Goal: Task Accomplishment & Management: Use online tool/utility

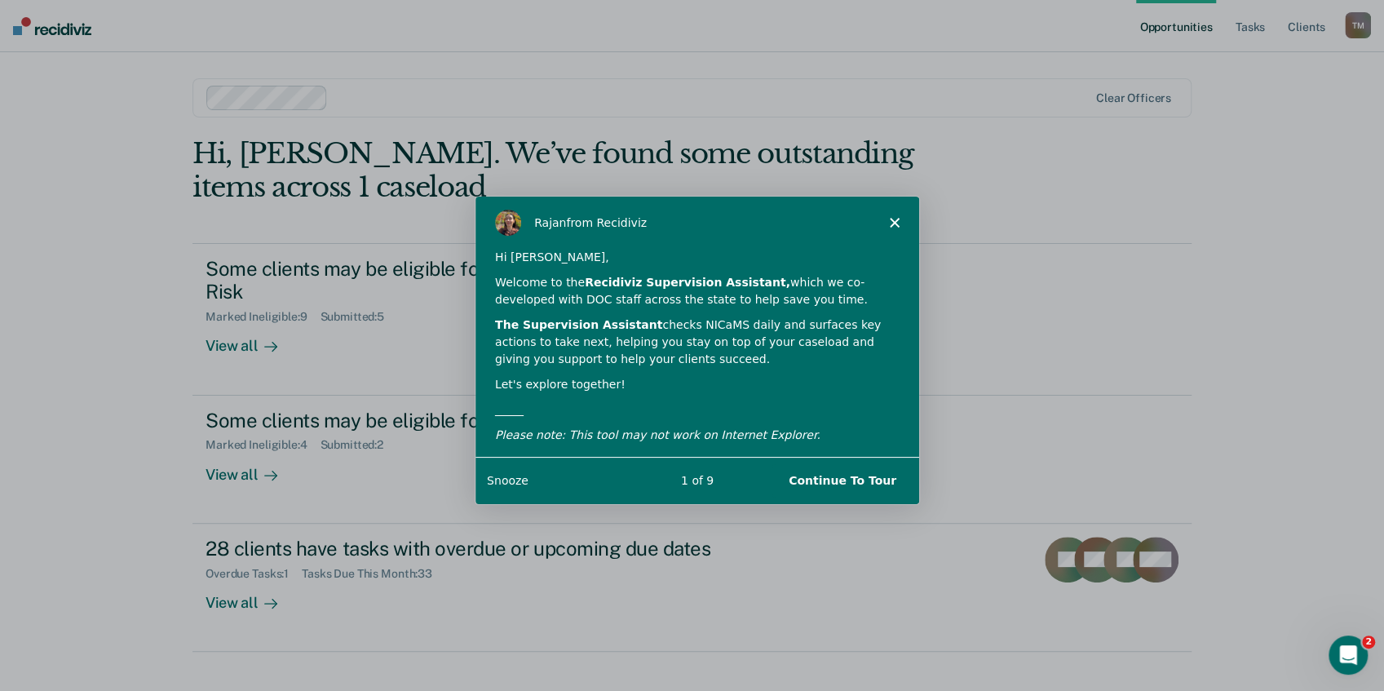
click at [506, 480] on button "Snooze" at bounding box center [506, 479] width 42 height 17
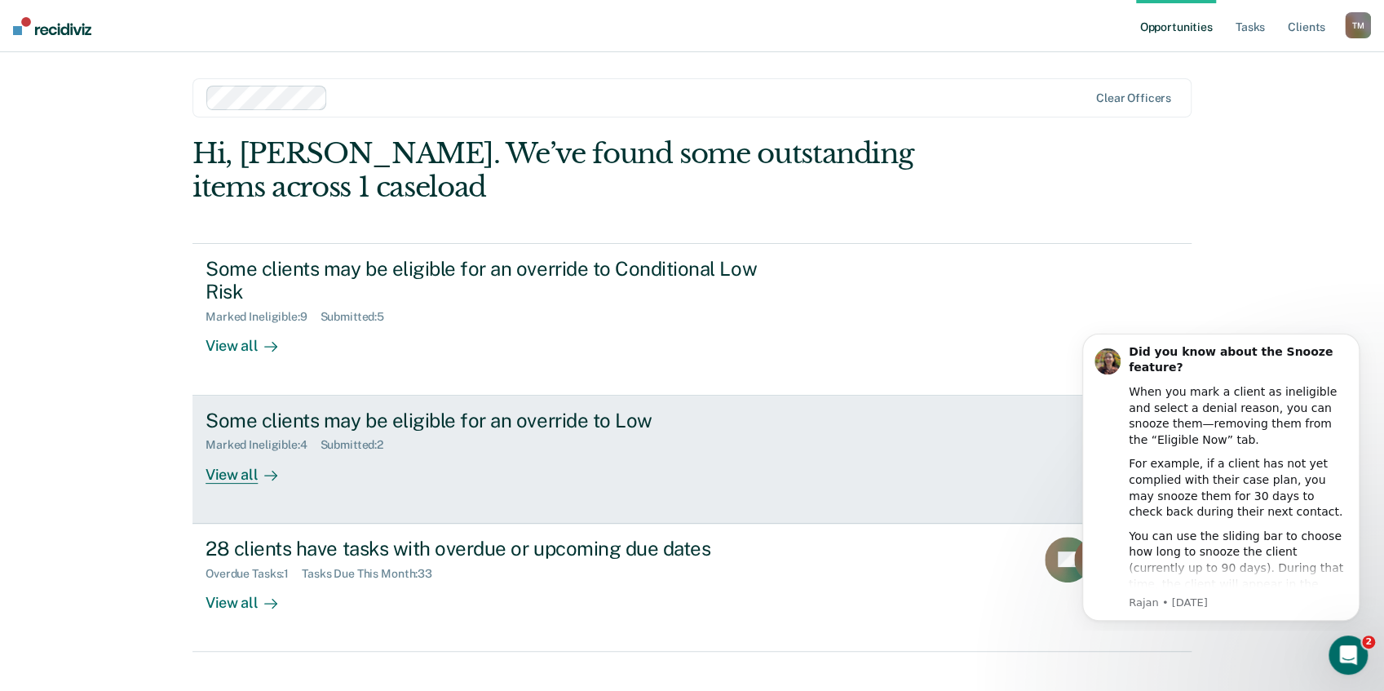
click at [241, 473] on div "View all" at bounding box center [251, 468] width 91 height 32
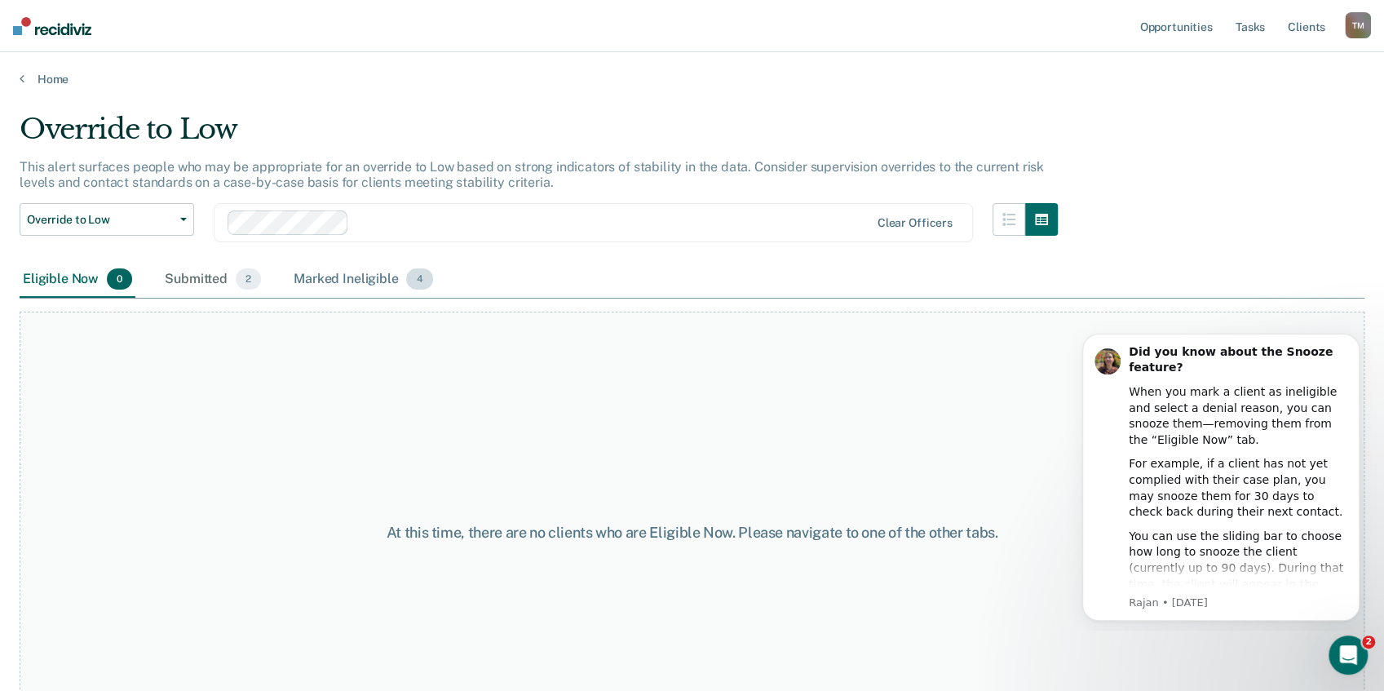
click at [352, 280] on div "Marked Ineligible 4" at bounding box center [363, 280] width 146 height 36
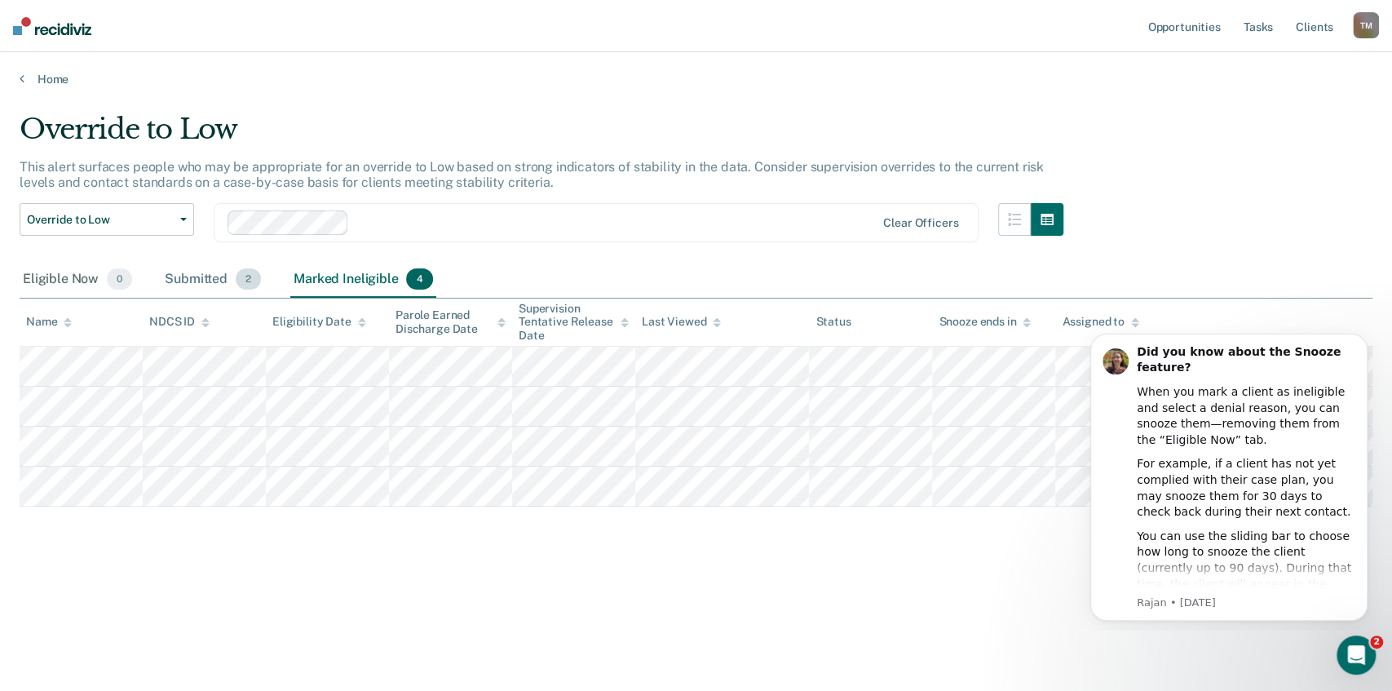
click at [212, 280] on div "Submitted 2" at bounding box center [212, 280] width 103 height 36
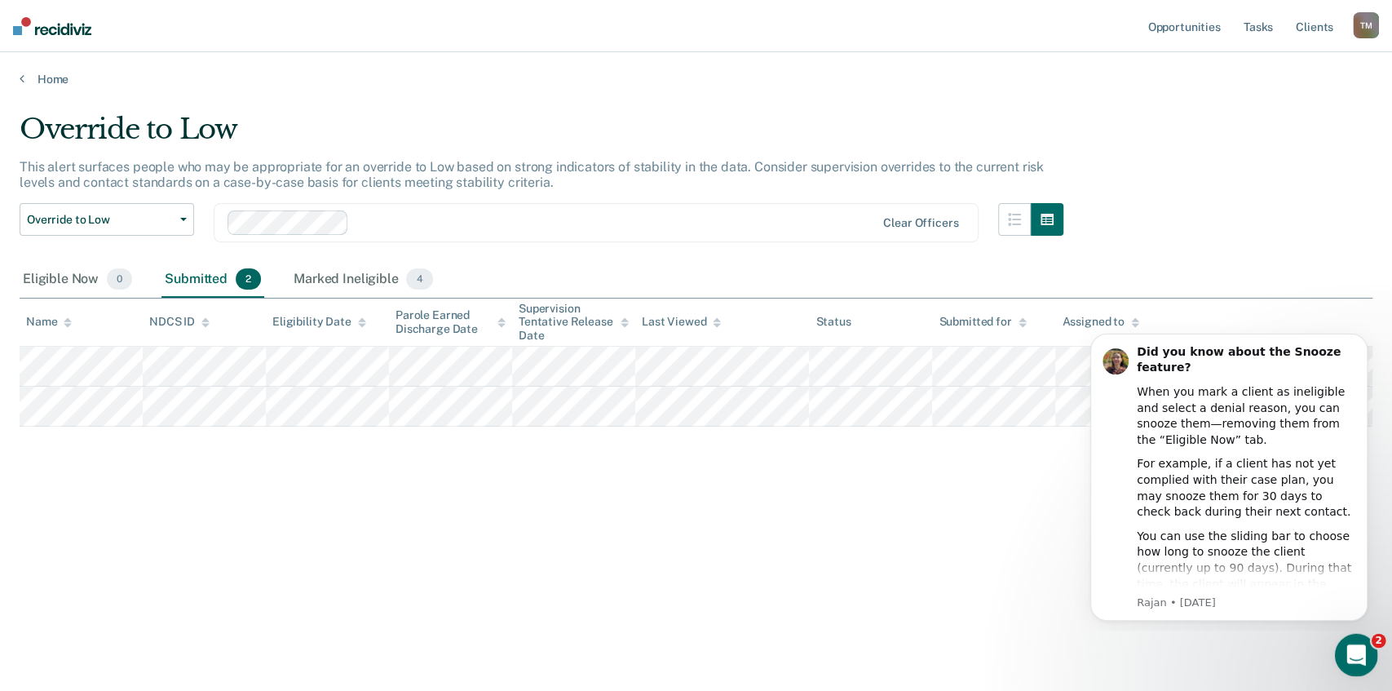
click at [1357, 654] on icon "Open Intercom Messenger" at bounding box center [1354, 652] width 27 height 27
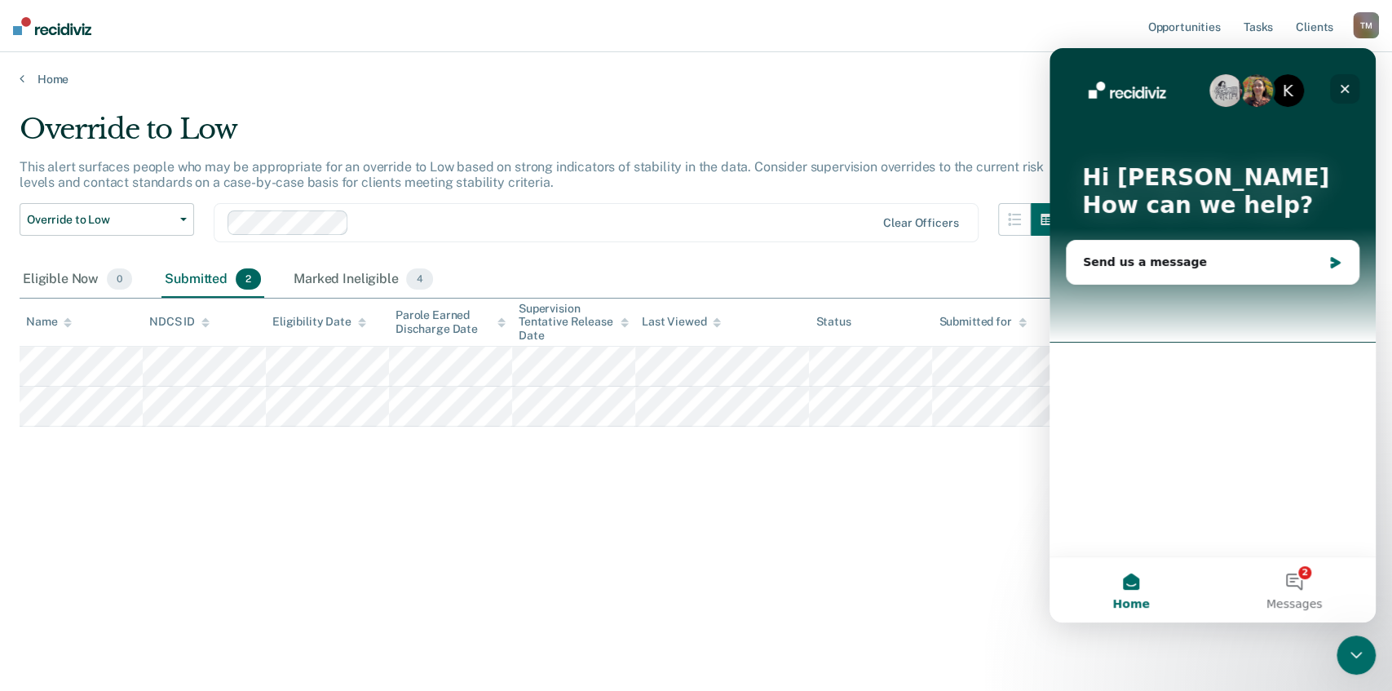
click at [1343, 84] on icon "Close" at bounding box center [1344, 88] width 13 height 13
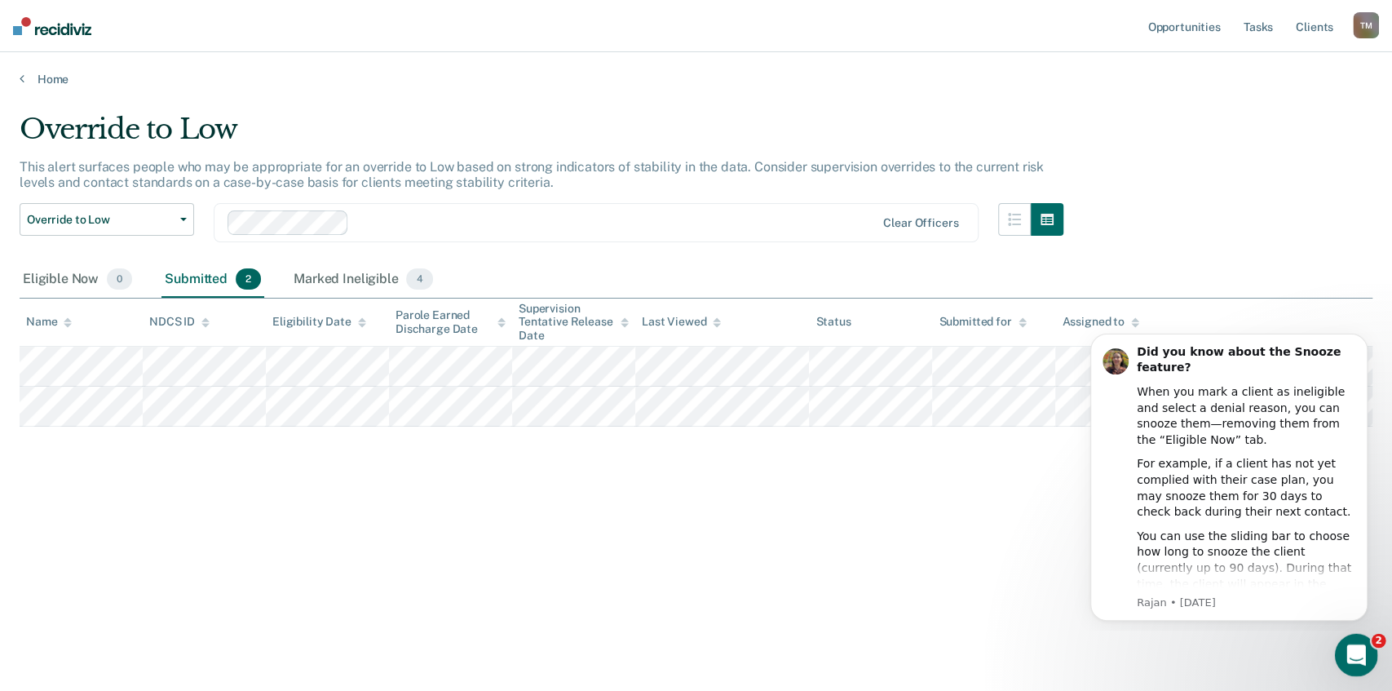
click at [1348, 651] on icon "Open Intercom Messenger" at bounding box center [1354, 652] width 27 height 27
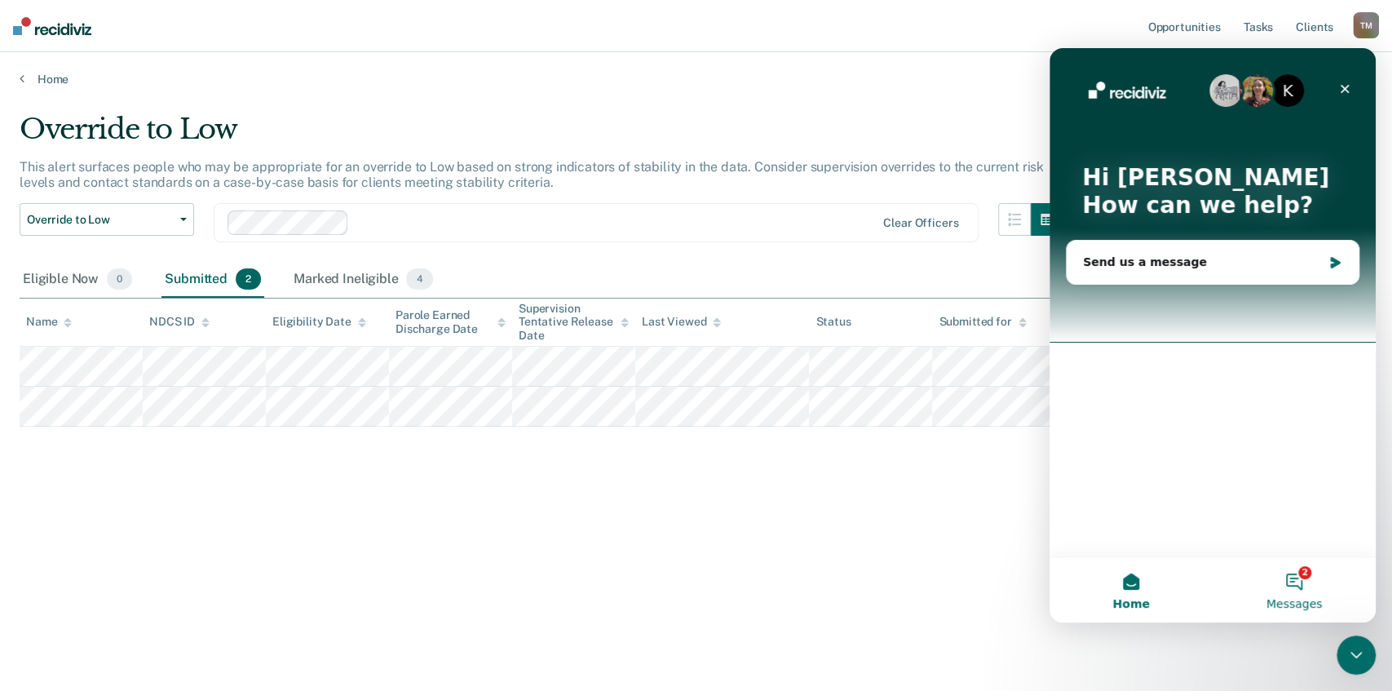
click at [1299, 586] on button "2 Messages" at bounding box center [1294, 589] width 163 height 65
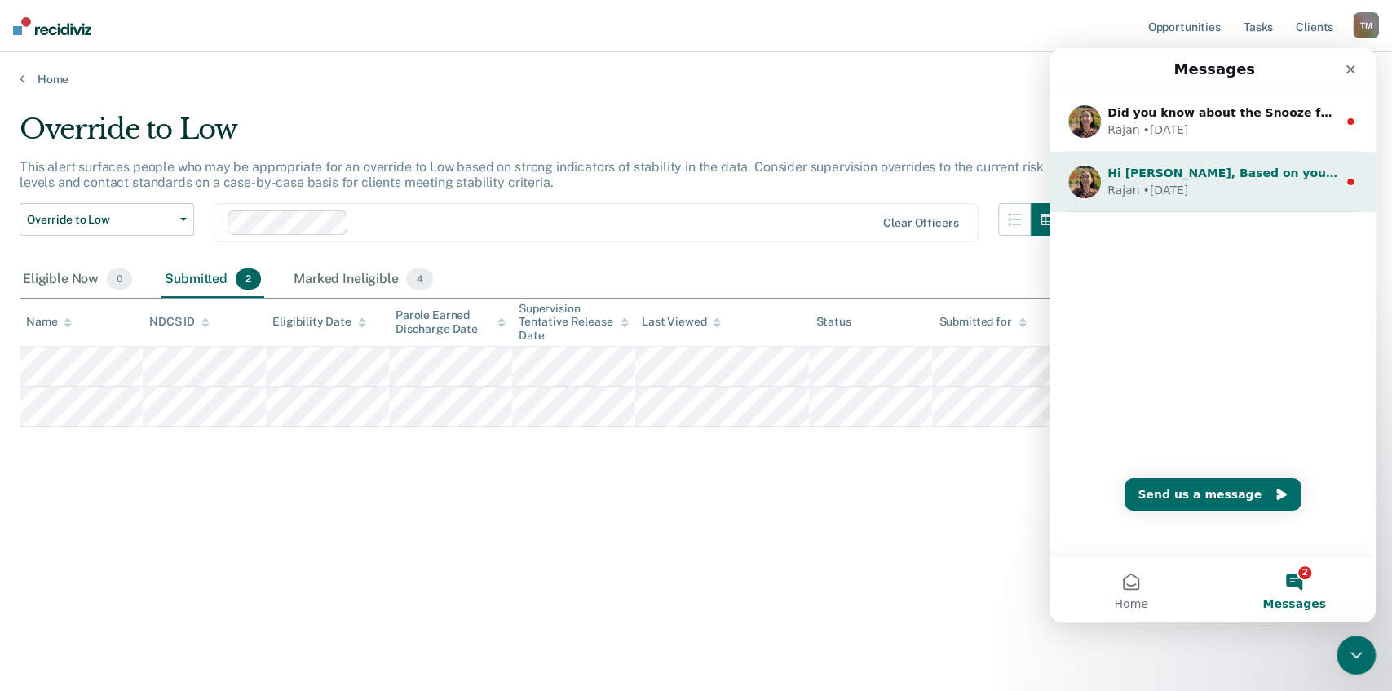
click at [1236, 182] on div "Rajan • [DATE]" at bounding box center [1223, 190] width 230 height 17
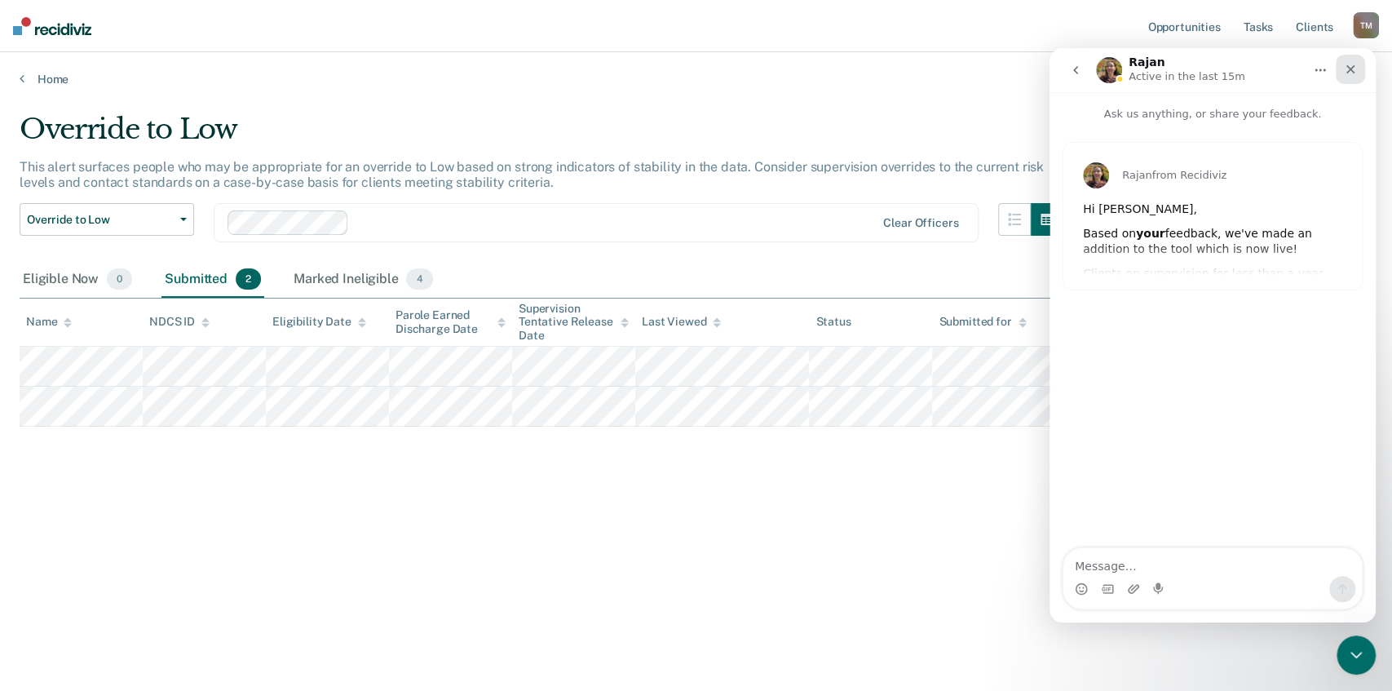
click at [1355, 65] on icon "Close" at bounding box center [1350, 69] width 13 height 13
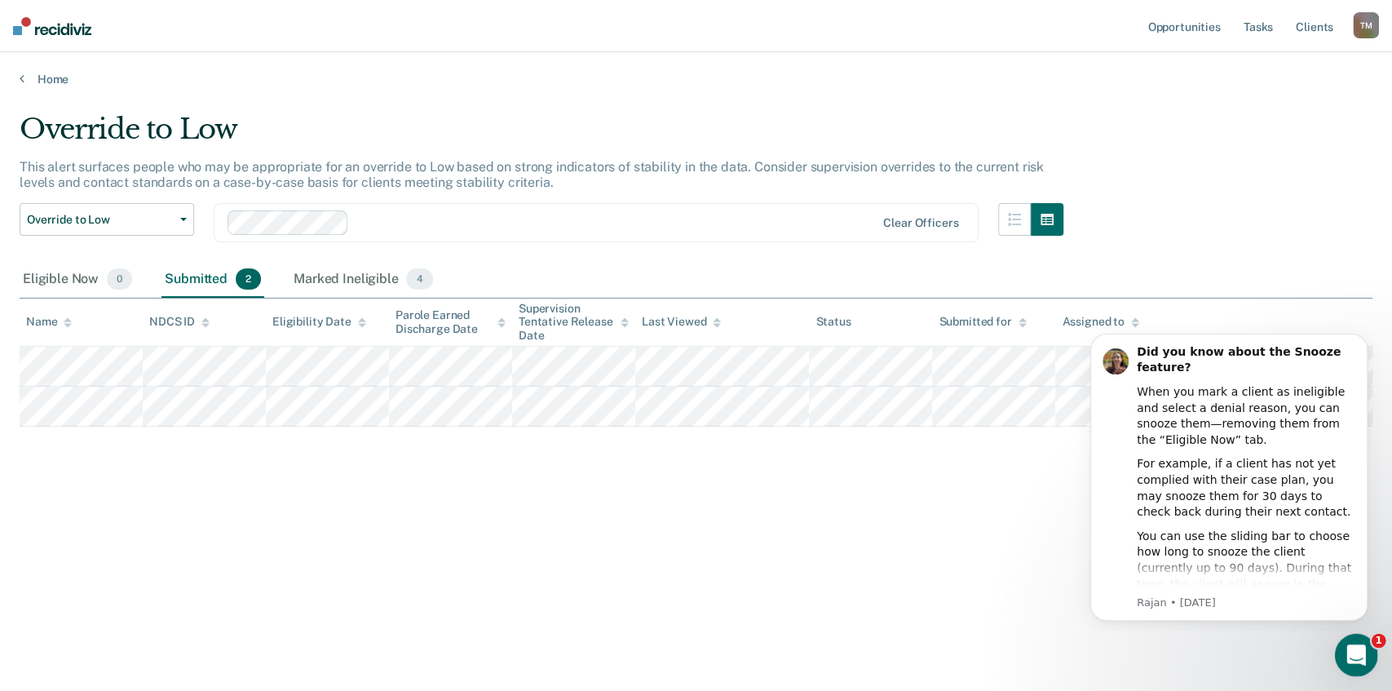
click at [1366, 647] on div "Open Intercom Messenger" at bounding box center [1354, 653] width 54 height 54
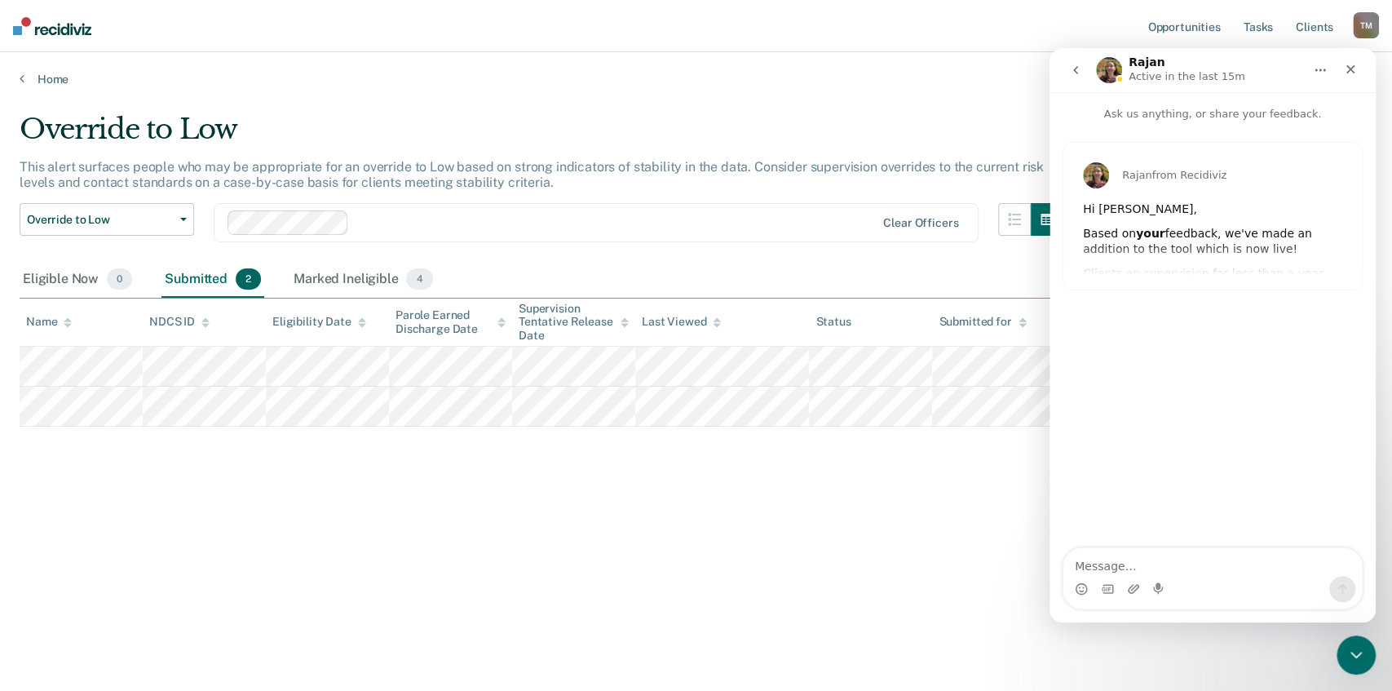
click at [1080, 69] on icon "go back" at bounding box center [1075, 70] width 13 height 13
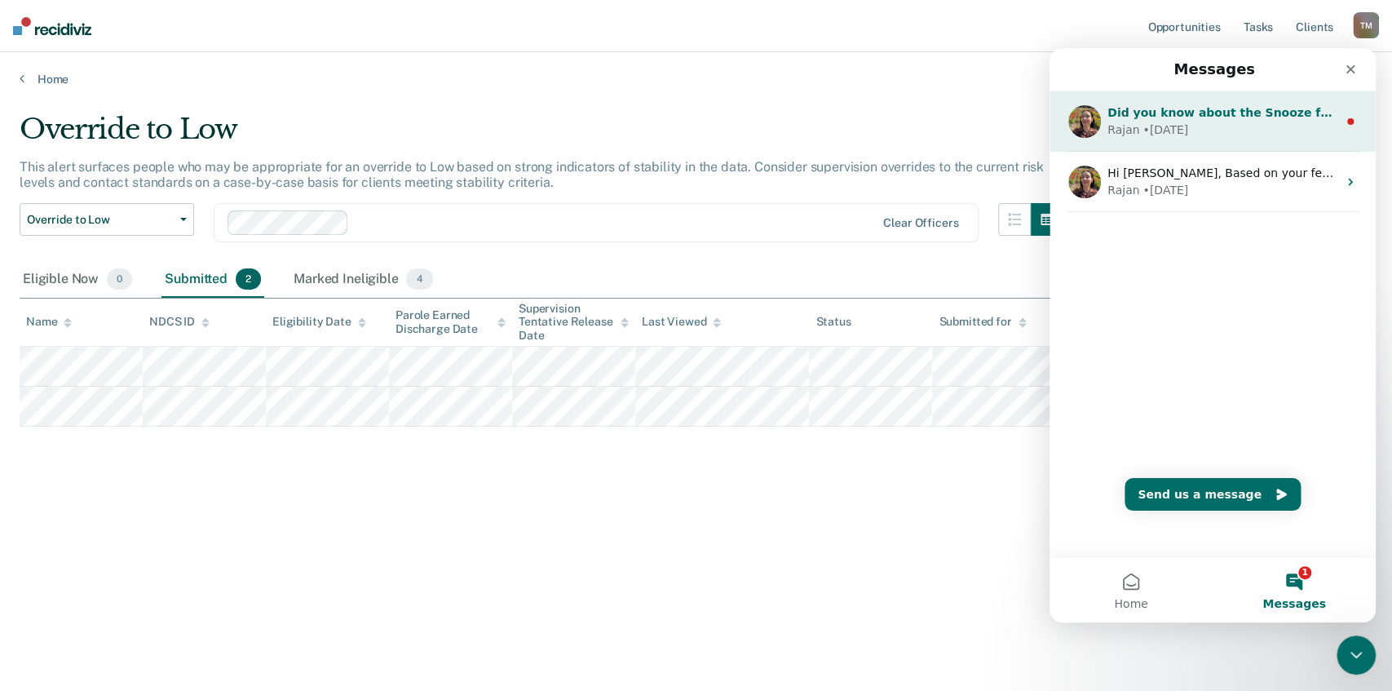
click at [1192, 123] on div "Rajan • [DATE]" at bounding box center [1223, 130] width 230 height 17
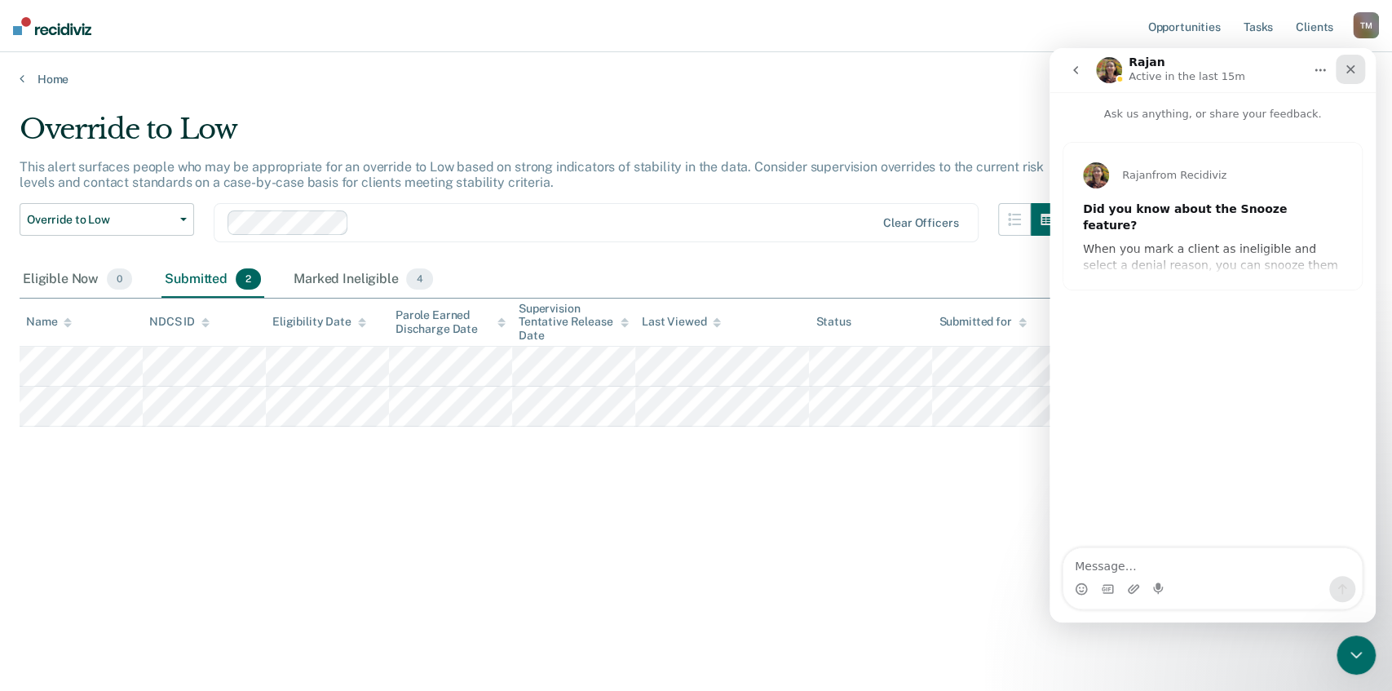
drag, startPoint x: 1355, startPoint y: 69, endPoint x: 2402, endPoint y: 118, distance: 1048.4
click at [1355, 69] on icon "Close" at bounding box center [1350, 69] width 13 height 13
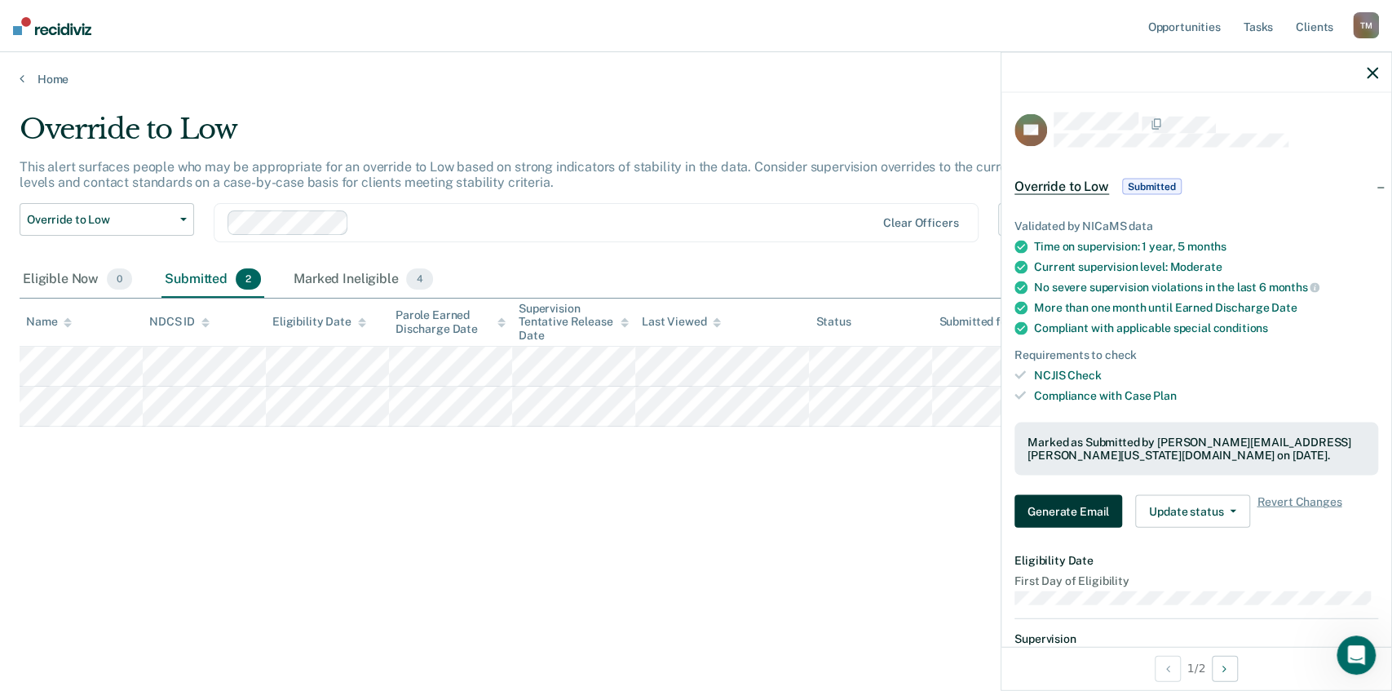
click at [1058, 514] on button "Generate Email" at bounding box center [1069, 511] width 108 height 33
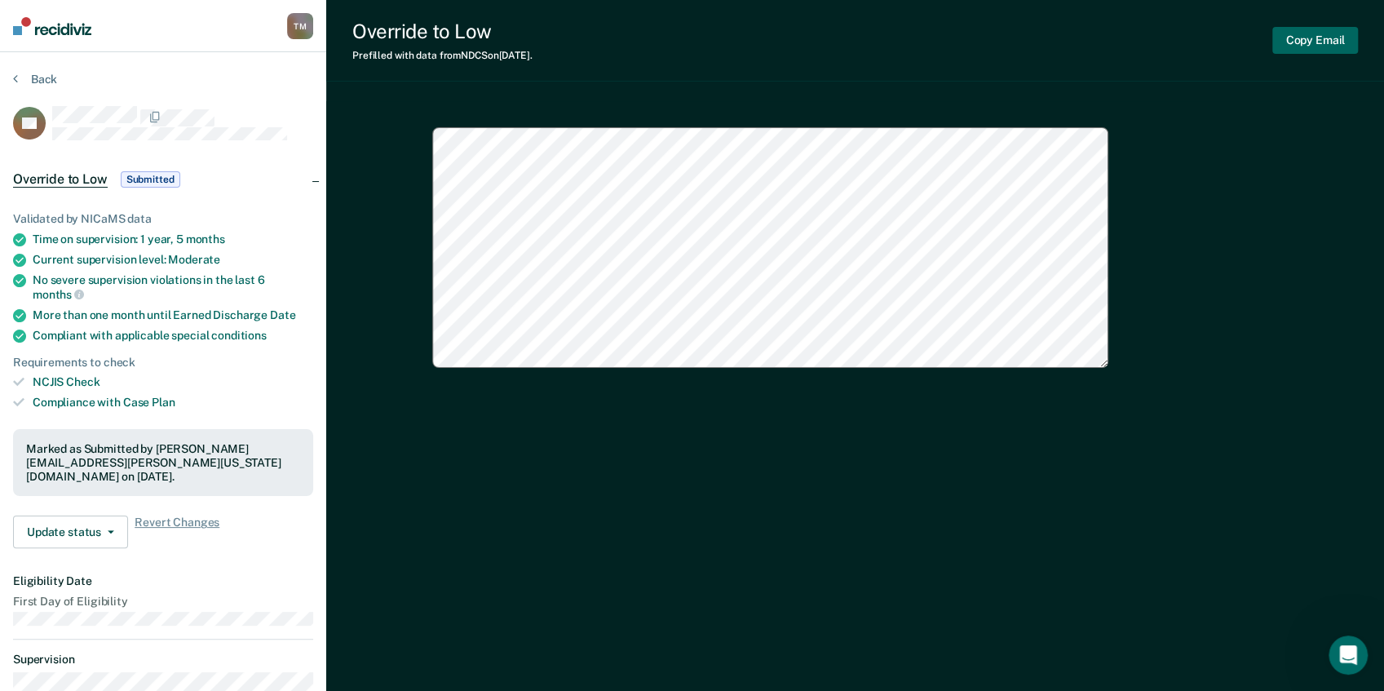
click at [1307, 31] on button "Copy Email" at bounding box center [1315, 40] width 86 height 27
type textarea "x"
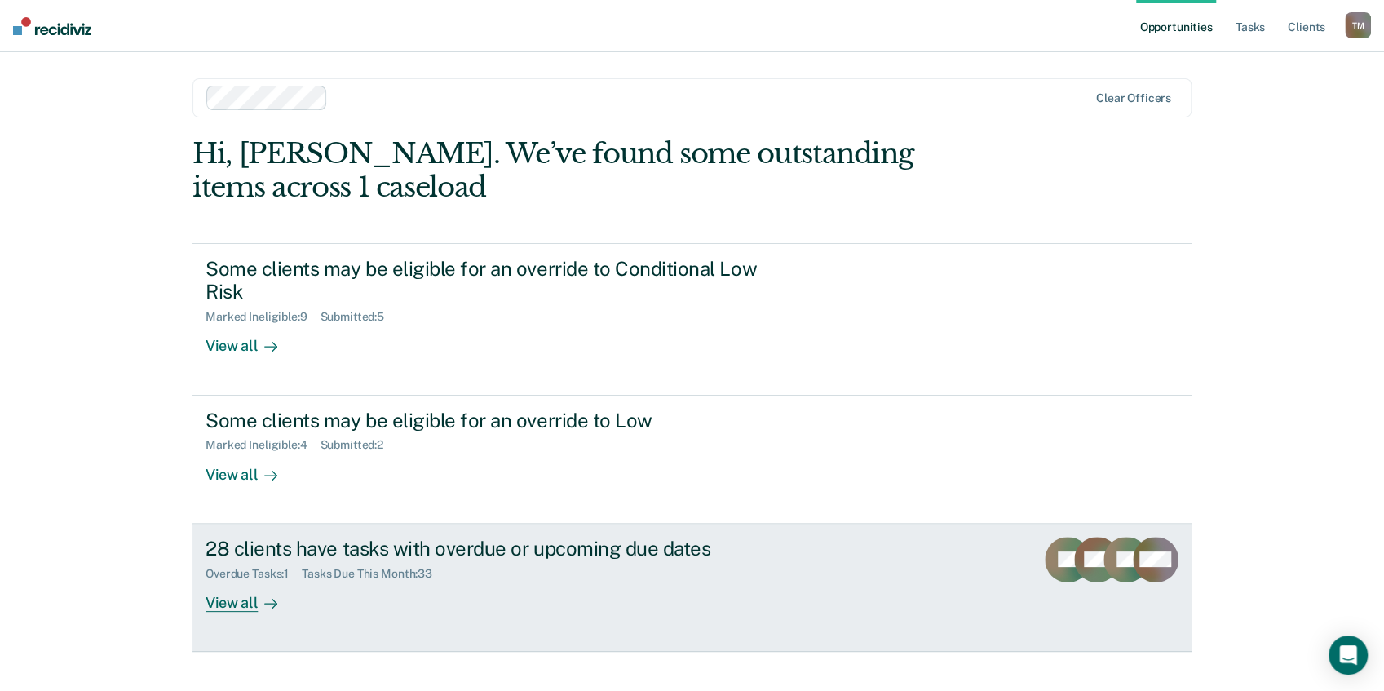
click at [231, 604] on div "View all" at bounding box center [251, 596] width 91 height 32
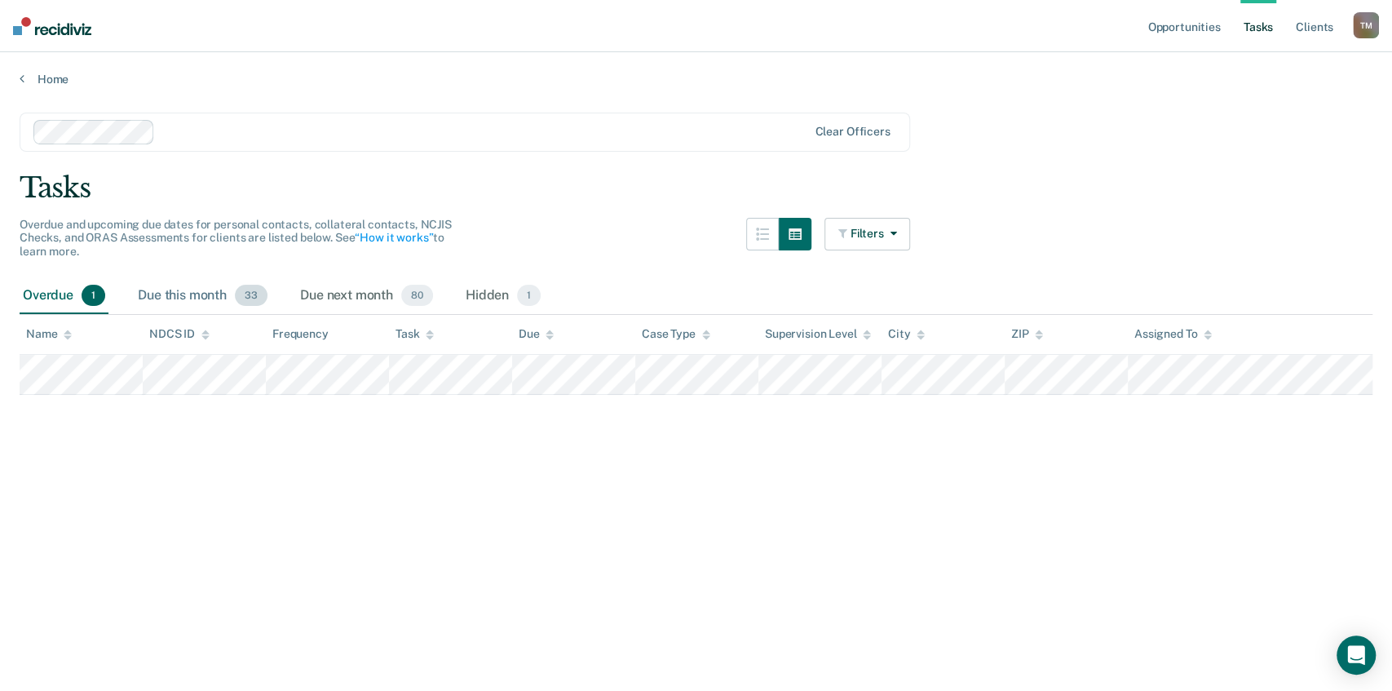
click at [217, 294] on div "Due this month 33" at bounding box center [203, 296] width 136 height 36
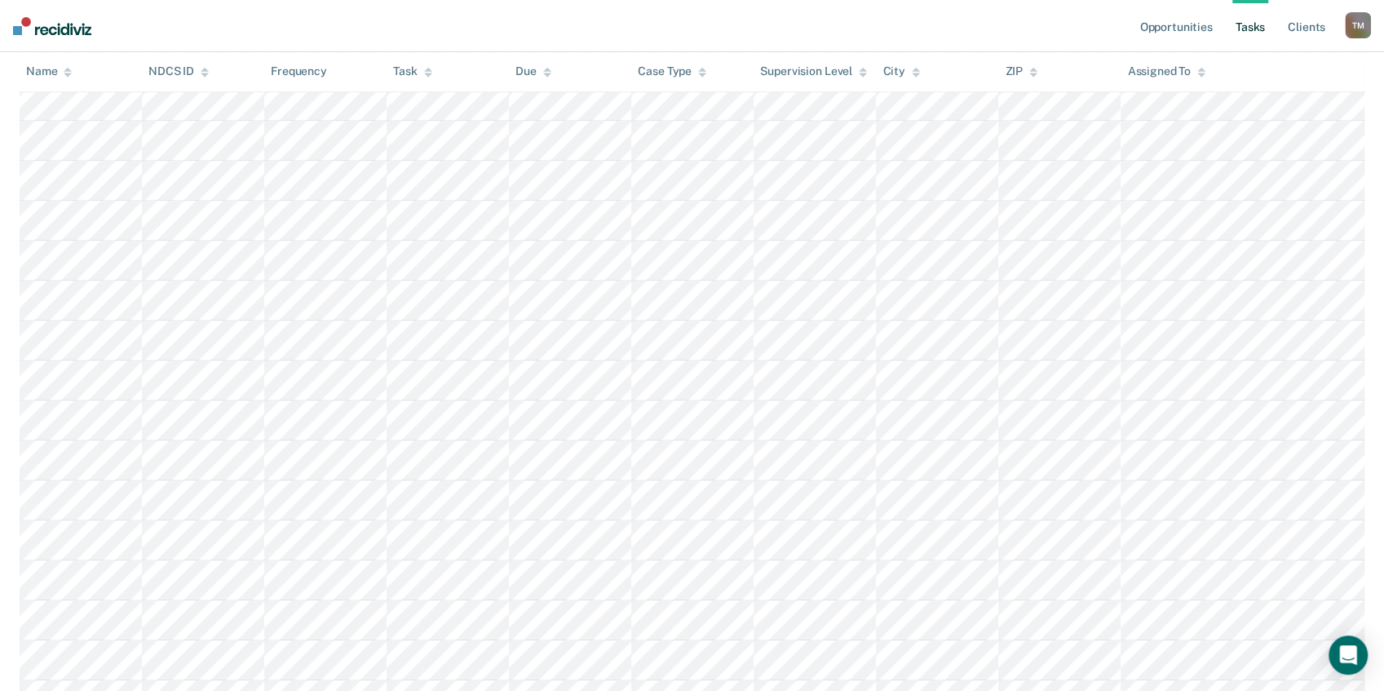
scroll to position [394, 0]
